Goal: Transaction & Acquisition: Obtain resource

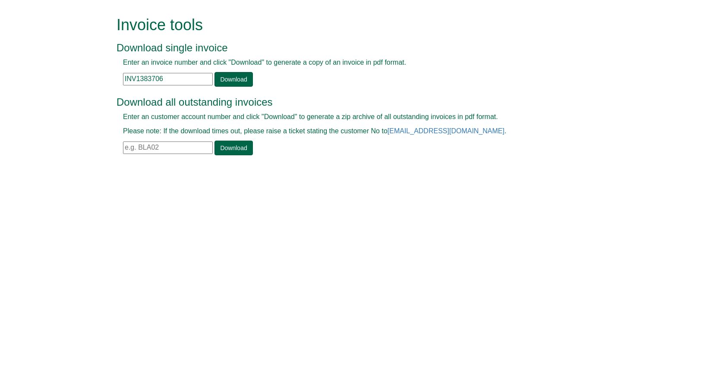
drag, startPoint x: 163, startPoint y: 77, endPoint x: 76, endPoint y: 64, distance: 88.6
click at [92, 64] on form "Invoice tools Download single invoice Enter an invoice number and click "Downlo…" at bounding box center [362, 87] width 725 height 174
click at [181, 81] on input "INV1383706" at bounding box center [168, 79] width 90 height 13
drag, startPoint x: 178, startPoint y: 75, endPoint x: 32, endPoint y: 94, distance: 148.1
click at [32, 94] on form "Invoice tools Download single invoice Enter an invoice number and click "Downlo…" at bounding box center [362, 87] width 725 height 174
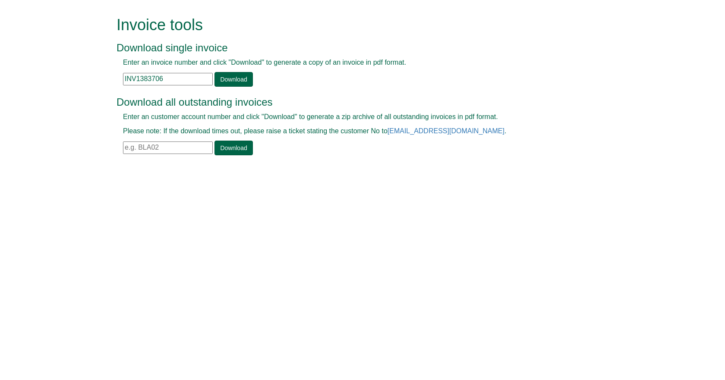
paste input "5871"
drag, startPoint x: 121, startPoint y: 79, endPoint x: 87, endPoint y: 79, distance: 34.1
click at [93, 79] on form "Invoice tools Download single invoice Enter an invoice number and click "Downlo…" at bounding box center [362, 87] width 725 height 174
paste input "72636"
click at [248, 76] on link "Download" at bounding box center [234, 79] width 38 height 15
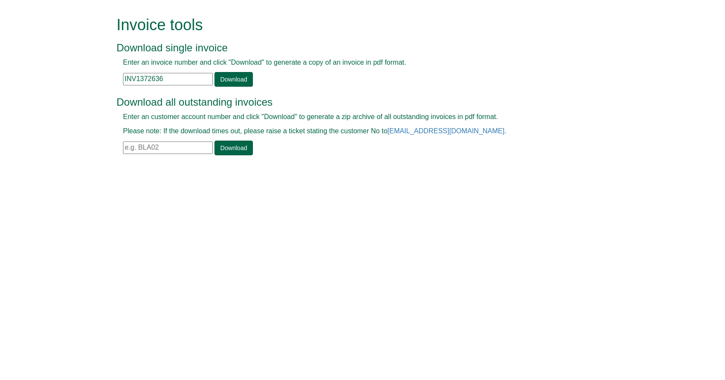
drag, startPoint x: 171, startPoint y: 76, endPoint x: 107, endPoint y: 72, distance: 64.0
click at [114, 72] on div "Invoice tools Download single invoice Enter an invoice number and click "Downlo…" at bounding box center [362, 87] width 505 height 174
paste input "89435"
click at [216, 82] on link "Download" at bounding box center [234, 79] width 38 height 15
drag, startPoint x: 139, startPoint y: 79, endPoint x: 110, endPoint y: 72, distance: 29.3
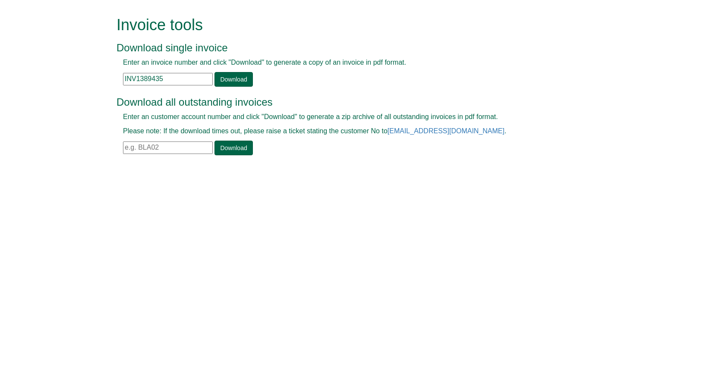
click at [123, 72] on div "Enter an invoice number and click "Download" to generate a copy of an invoice i…" at bounding box center [353, 72] width 473 height 29
paste input "90171"
click at [221, 87] on div at bounding box center [353, 87] width 473 height 0
click at [221, 75] on link "Download" at bounding box center [234, 79] width 38 height 15
drag, startPoint x: 170, startPoint y: 76, endPoint x: 107, endPoint y: 68, distance: 64.0
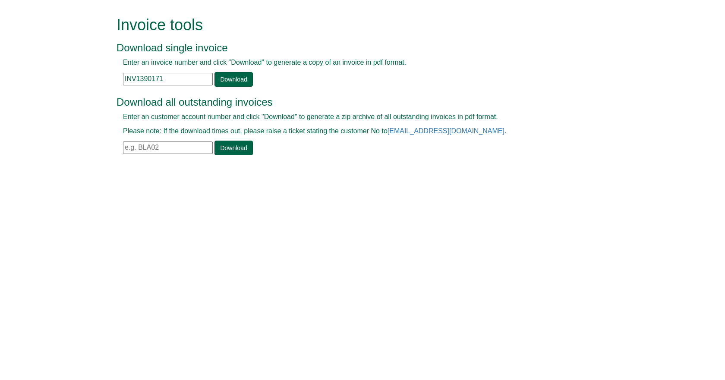
click at [111, 68] on div "Invoice tools Download single invoice Enter an invoice number and click "Downlo…" at bounding box center [362, 87] width 505 height 174
paste input "104905"
click at [245, 73] on link "Download" at bounding box center [234, 79] width 38 height 15
click at [531, 56] on div "Invoice tools Download single invoice Enter an invoice number and click "Downlo…" at bounding box center [353, 52] width 473 height 72
drag, startPoint x: 174, startPoint y: 75, endPoint x: -12, endPoint y: 63, distance: 186.5
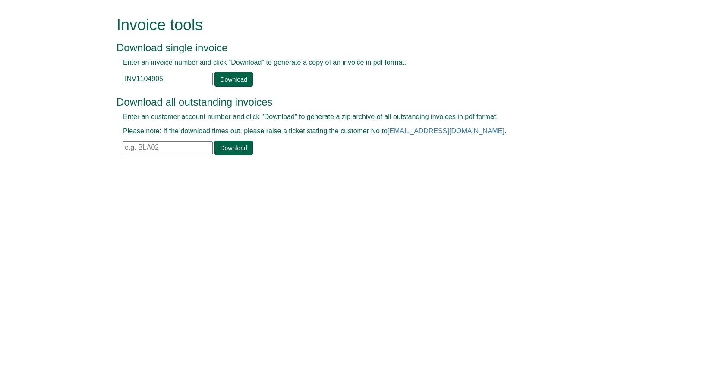
click at [0, 63] on html "Invoice tools Download single invoice Enter an invoice number and click "Downlo…" at bounding box center [362, 87] width 725 height 174
paste input "040181"
type input "INV1040181"
click at [221, 85] on link "Download" at bounding box center [234, 79] width 38 height 15
